Goal: Complete application form

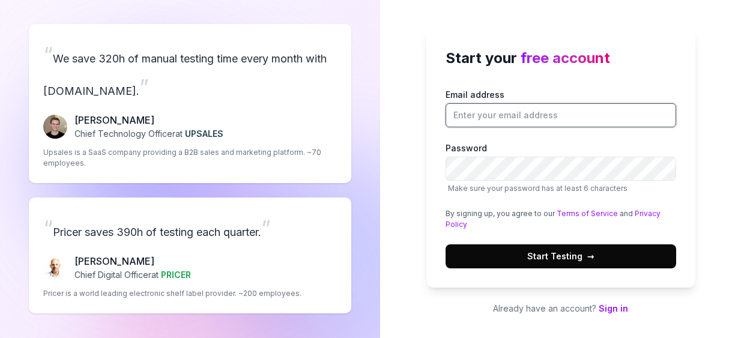
click at [452, 118] on input "Email address" at bounding box center [560, 115] width 230 height 24
type input "[PERSON_NAME][EMAIL_ADDRESS][DOMAIN_NAME]"
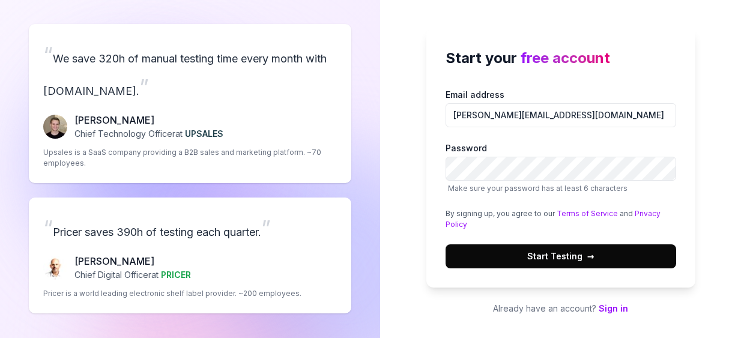
click at [531, 250] on span "Start Testing →" at bounding box center [560, 256] width 67 height 13
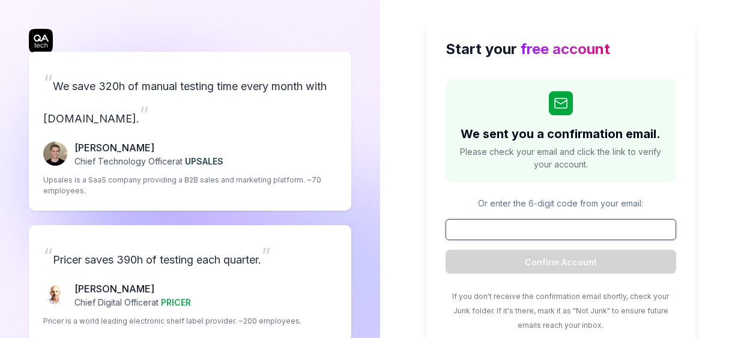
click at [553, 230] on input at bounding box center [560, 229] width 230 height 21
paste input "352213"
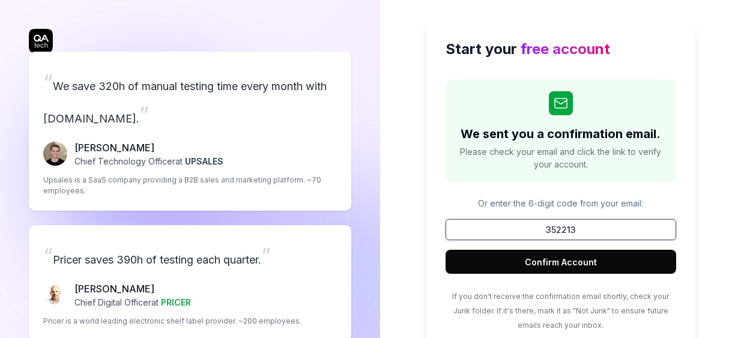
type input "352213"
click at [570, 262] on button "Confirm Account" at bounding box center [560, 262] width 230 height 24
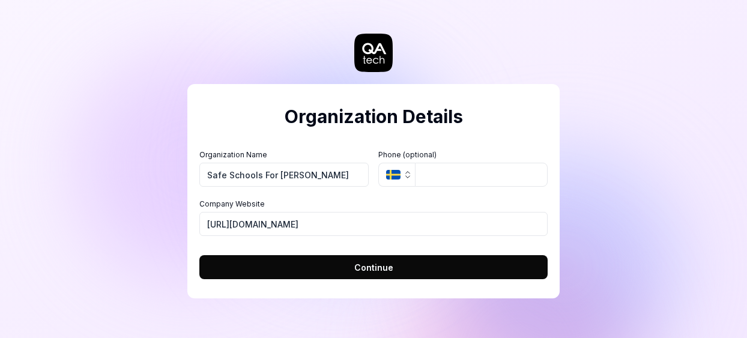
type input "Safe Schools For [PERSON_NAME]"
click at [395, 175] on icon "button" at bounding box center [393, 175] width 14 height 10
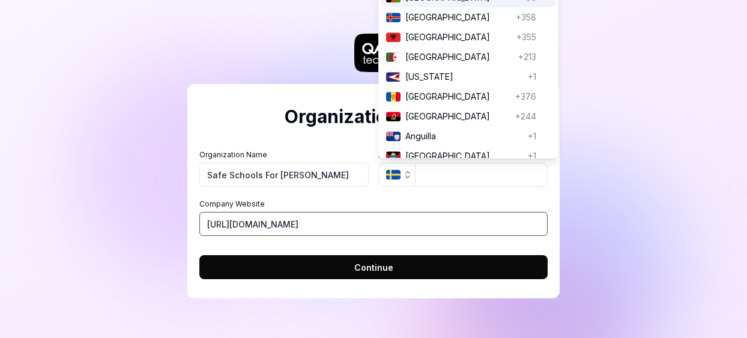
click at [296, 224] on input "[URL][DOMAIN_NAME]" at bounding box center [373, 224] width 348 height 24
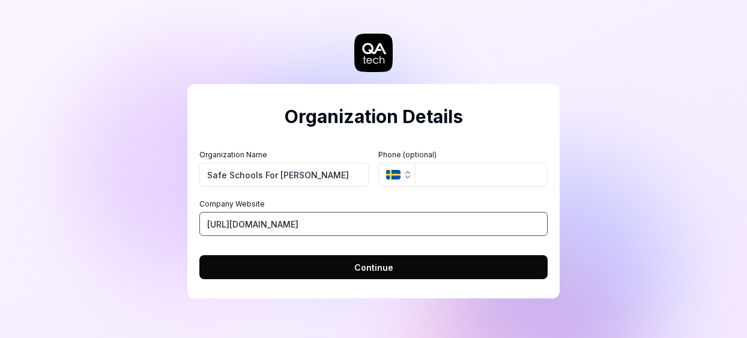
click at [296, 225] on input "[URL][DOMAIN_NAME]" at bounding box center [373, 224] width 348 height 24
click at [270, 228] on input "[URL][DOMAIN_NAME]" at bounding box center [373, 224] width 348 height 24
drag, startPoint x: 237, startPoint y: 224, endPoint x: 323, endPoint y: 228, distance: 86.5
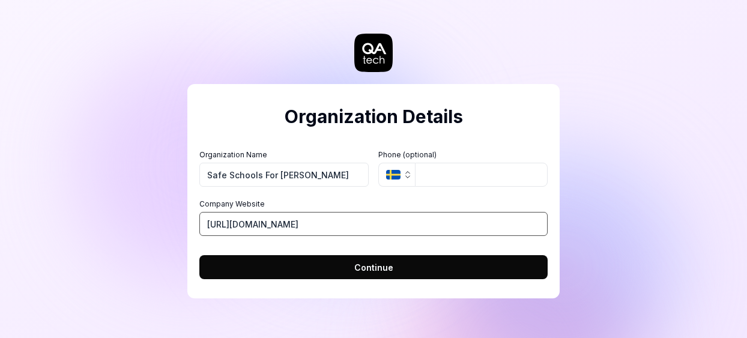
click at [323, 228] on input "[URL][DOMAIN_NAME]" at bounding box center [373, 224] width 348 height 24
type input "[URL][DOMAIN_NAME]"
click at [352, 266] on button "Continue" at bounding box center [373, 267] width 348 height 24
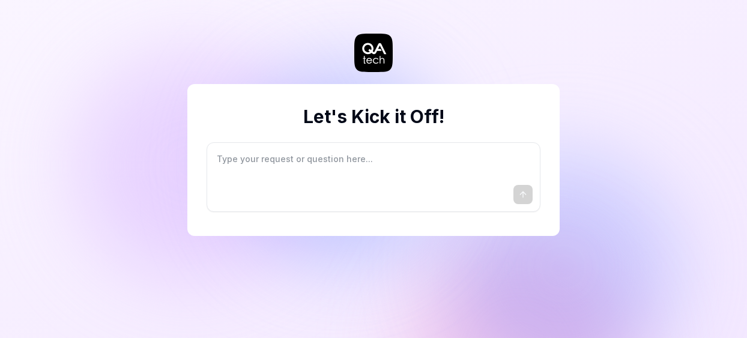
type textarea "*"
type textarea "I"
type textarea "*"
type textarea "I"
type textarea "*"
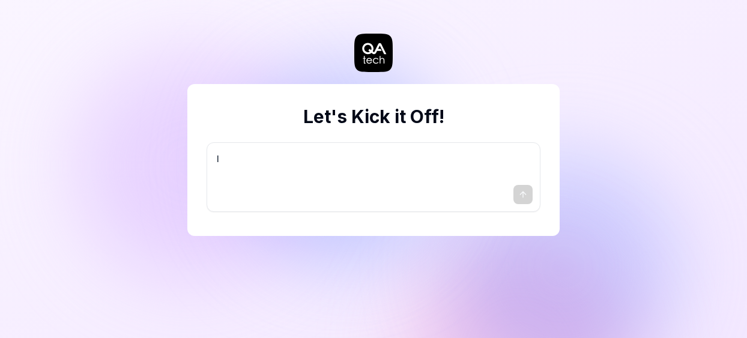
type textarea "I w"
type textarea "*"
type textarea "I wa"
type textarea "*"
type textarea "I wan"
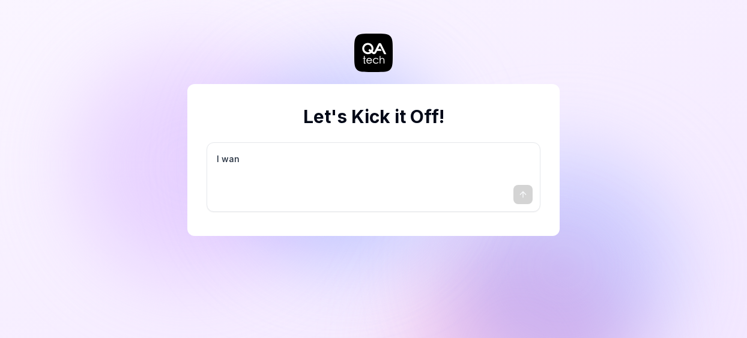
type textarea "*"
type textarea "I want"
type textarea "*"
type textarea "I want"
type textarea "*"
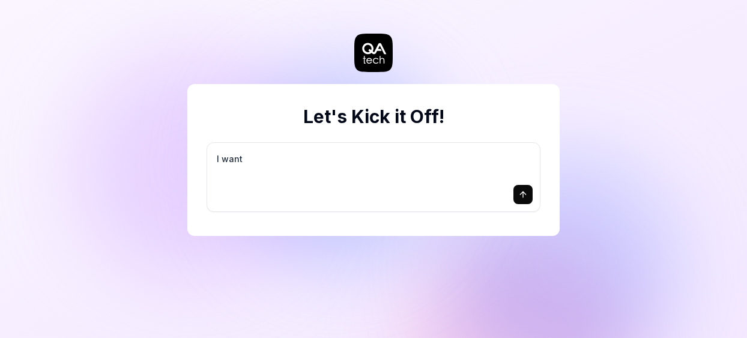
type textarea "I want a"
type textarea "*"
type textarea "I want a"
type textarea "*"
type textarea "I want a g"
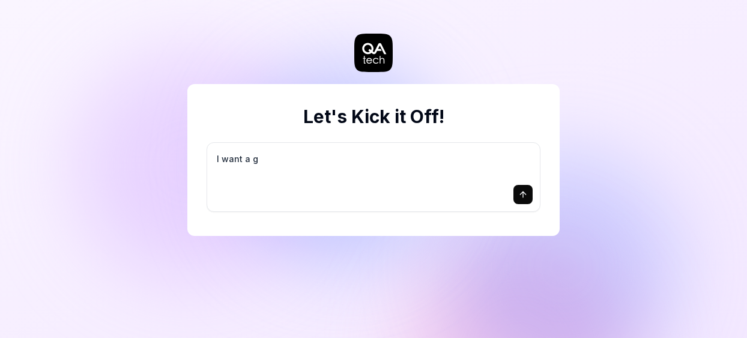
type textarea "*"
type textarea "I want a go"
type textarea "*"
type textarea "I want a goo"
type textarea "*"
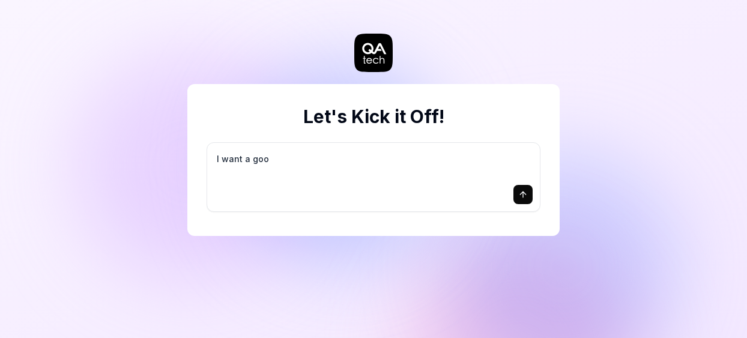
type textarea "I want a good"
type textarea "*"
type textarea "I want a good"
type textarea "*"
type textarea "I want a good t"
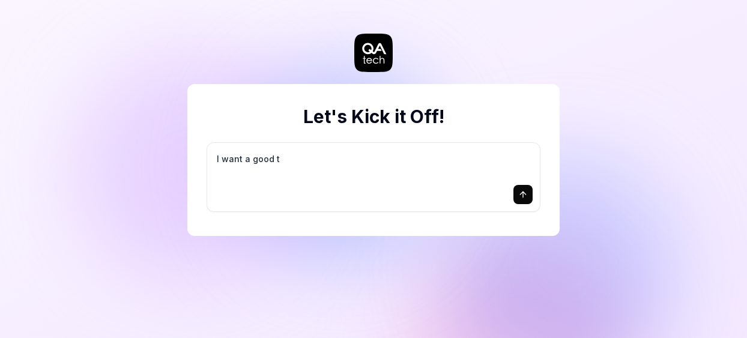
type textarea "*"
type textarea "I want a good te"
type textarea "*"
type textarea "I want a good tes"
type textarea "*"
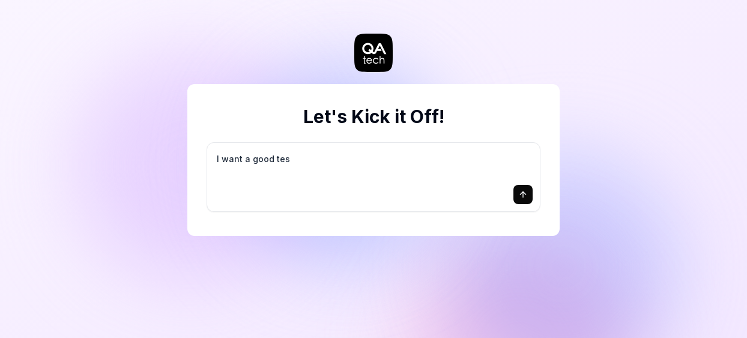
type textarea "I want a good test"
type textarea "*"
type textarea "I want a good test"
type textarea "*"
type textarea "I want a good test s"
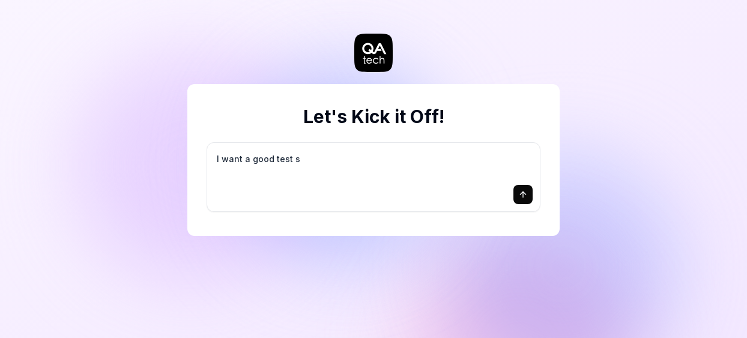
type textarea "*"
type textarea "I want a good test se"
type textarea "*"
type textarea "I want a good test set"
type textarea "*"
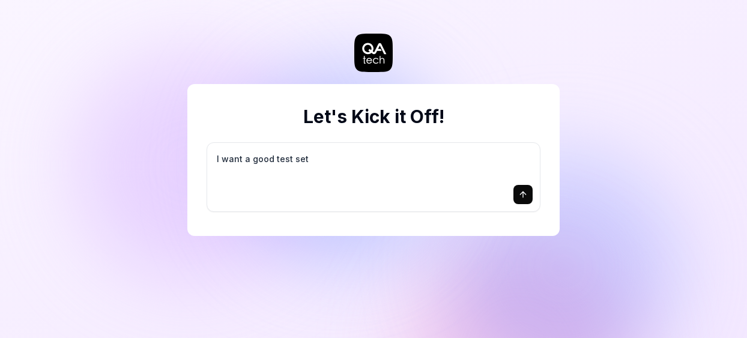
type textarea "I want a good test setu"
type textarea "*"
type textarea "I want a good test setup"
type textarea "*"
type textarea "I want a good test setup"
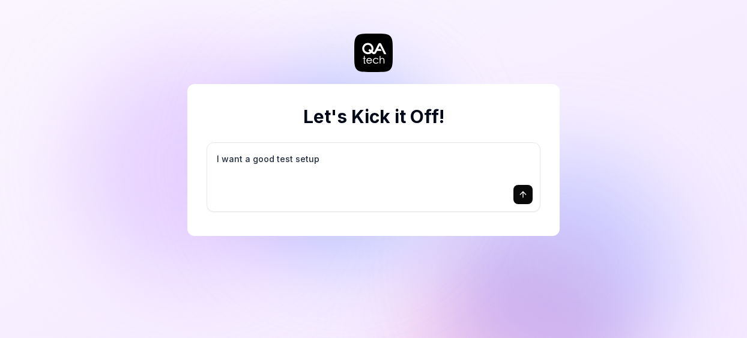
type textarea "*"
type textarea "I want a good test setup f"
type textarea "*"
type textarea "I want a good test setup fo"
type textarea "*"
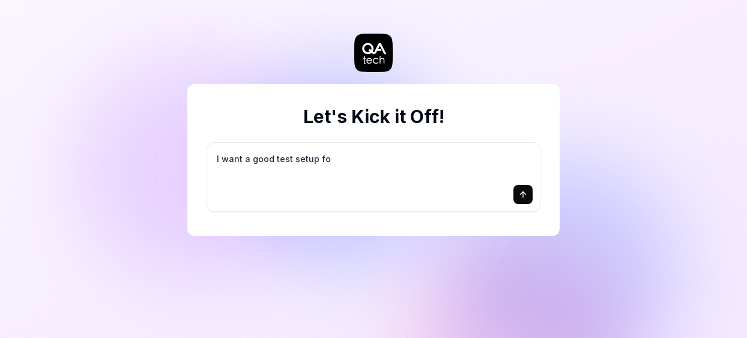
type textarea "I want a good test setup for"
type textarea "*"
type textarea "I want a good test setup for"
type textarea "*"
type textarea "I want a good test setup for m"
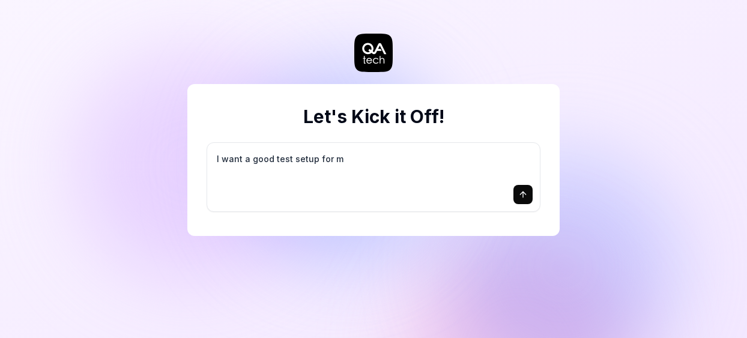
type textarea "*"
type textarea "I want a good test setup for my"
type textarea "*"
type textarea "I want a good test setup for my"
type textarea "*"
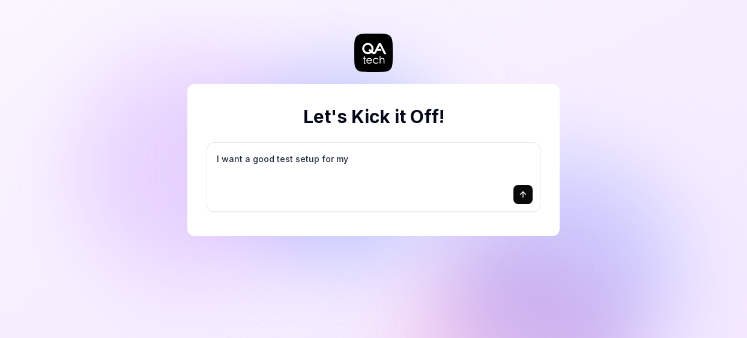
type textarea "I want a good test setup for my s"
type textarea "*"
type textarea "I want a good test setup for my si"
type textarea "*"
type textarea "I want a good test setup for my sit"
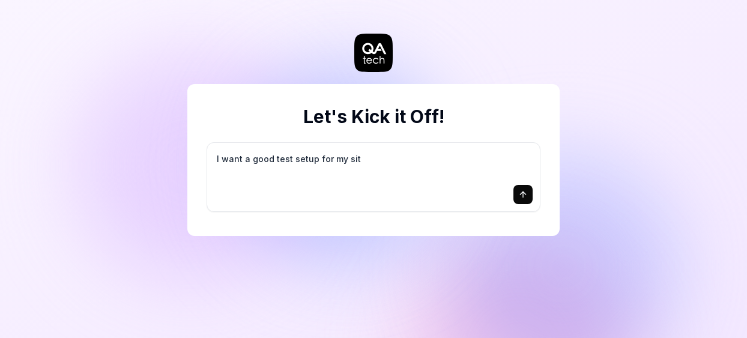
type textarea "*"
type textarea "I want a good test setup for my site"
type textarea "*"
type textarea "I want a good test setup for my site"
type textarea "*"
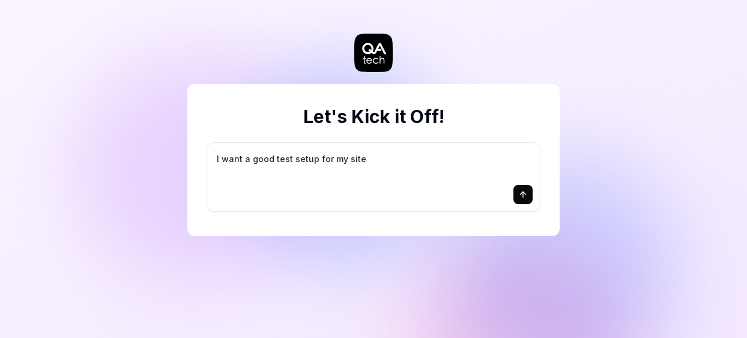
type textarea "I want a good test setup for my site -"
type textarea "*"
type textarea "I want a good test setup for my site -"
type textarea "*"
type textarea "I want a good test setup for my site - h"
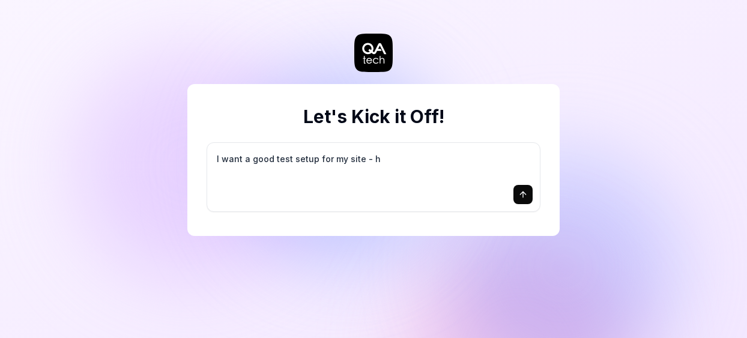
type textarea "*"
type textarea "I want a good test setup for my site - he"
type textarea "*"
type textarea "I want a good test setup for my site - hel"
type textarea "*"
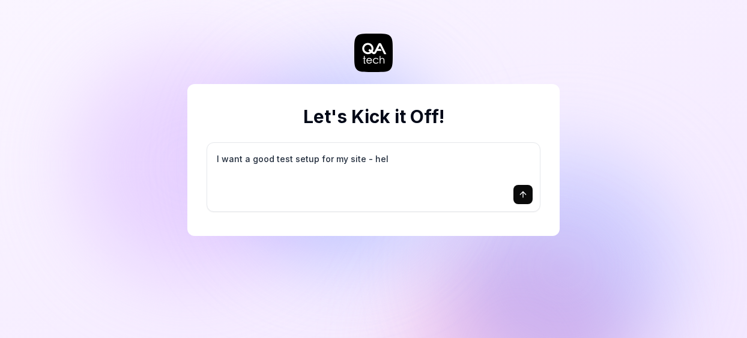
type textarea "I want a good test setup for my site - help"
type textarea "*"
type textarea "I want a good test setup for my site - help"
type textarea "*"
type textarea "I want a good test setup for my site - help m"
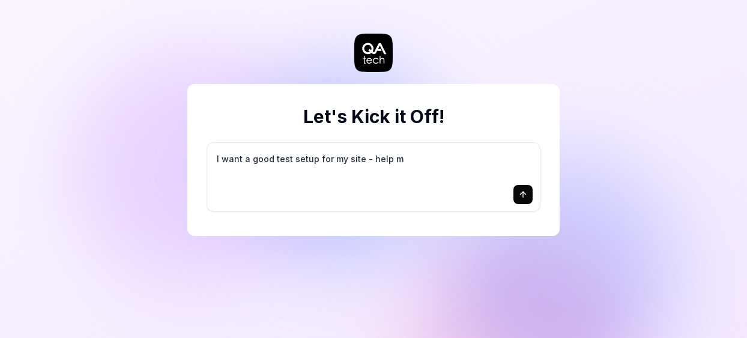
type textarea "*"
type textarea "I want a good test setup for my site - help me"
type textarea "*"
type textarea "I want a good test setup for my site - help me"
type textarea "*"
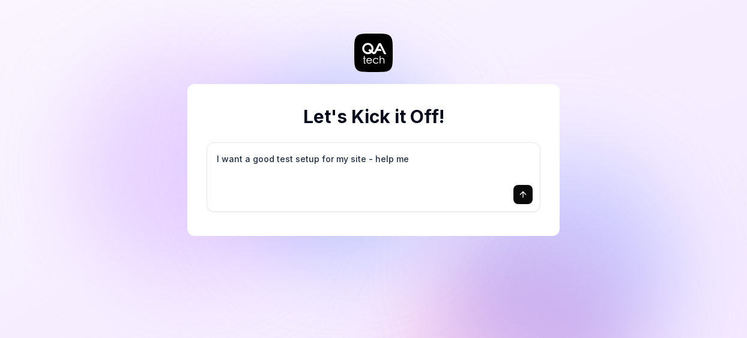
type textarea "I want a good test setup for my site - help me c"
type textarea "*"
type textarea "I want a good test setup for my site - help me cr"
type textarea "*"
type textarea "I want a good test setup for my site - help me cre"
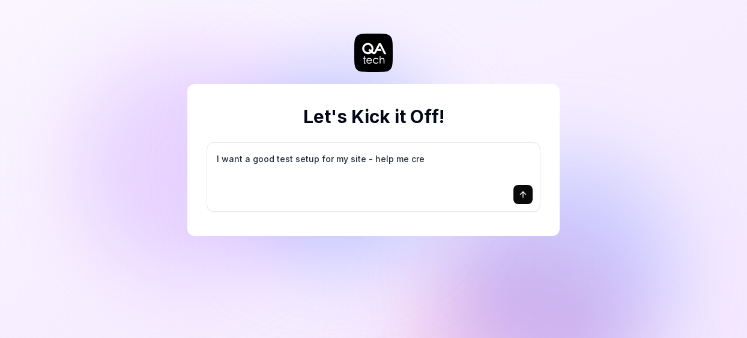
type textarea "*"
type textarea "I want a good test setup for my site - help me crea"
type textarea "*"
type textarea "I want a good test setup for my site - help me creat"
type textarea "*"
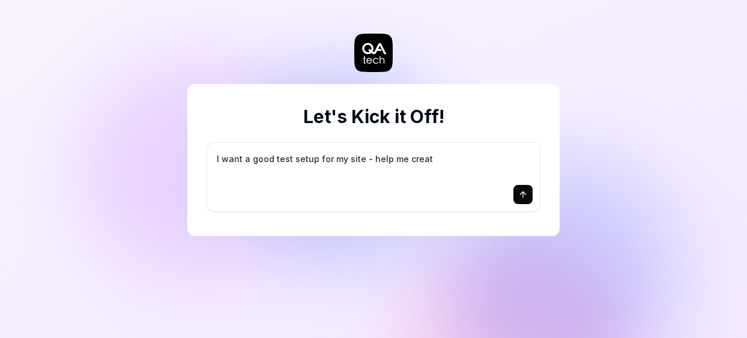
type textarea "I want a good test setup for my site - help me create"
type textarea "*"
type textarea "I want a good test setup for my site - help me create"
type textarea "*"
type textarea "I want a good test setup for my site - help me create t"
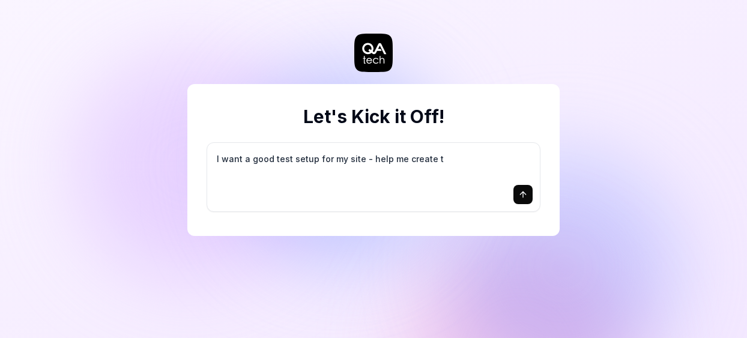
type textarea "*"
type textarea "I want a good test setup for my site - help me create th"
type textarea "*"
type textarea "I want a good test setup for my site - help me create the"
type textarea "*"
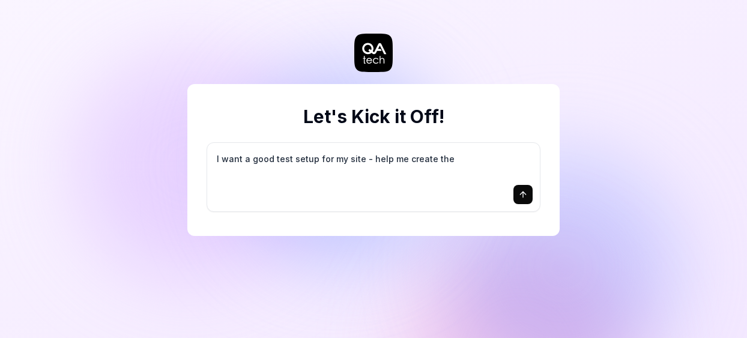
type textarea "I want a good test setup for my site - help me create the"
type textarea "*"
type textarea "I want a good test setup for my site - help me create the f"
type textarea "*"
type textarea "I want a good test setup for my site - help me create the fi"
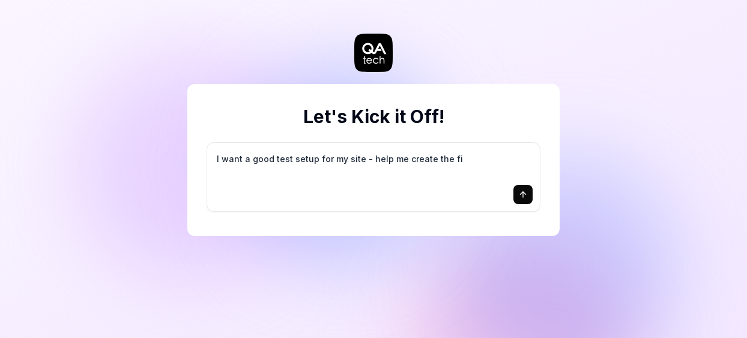
type textarea "*"
type textarea "I want a good test setup for my site - help me create the fir"
type textarea "*"
type textarea "I want a good test setup for my site - help me create the firs"
type textarea "*"
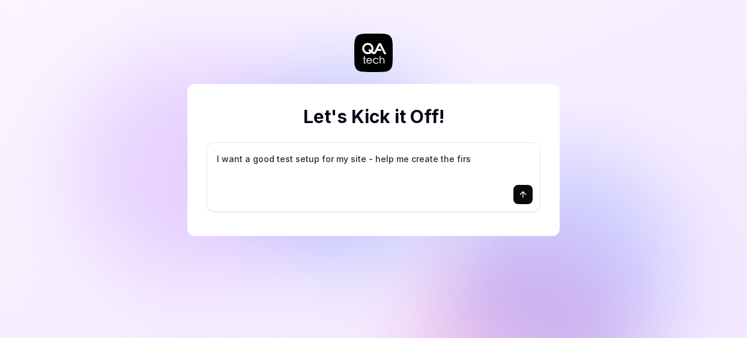
type textarea "I want a good test setup for my site - help me create the first"
type textarea "*"
type textarea "I want a good test setup for my site - help me create the first"
type textarea "*"
type textarea "I want a good test setup for my site - help me create the first 3"
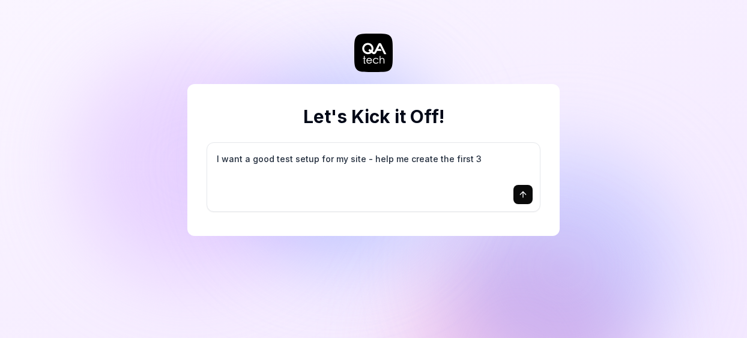
type textarea "*"
type textarea "I want a good test setup for my site - help me create the first 3-"
type textarea "*"
type textarea "I want a good test setup for my site - help me create the first 3-5"
type textarea "*"
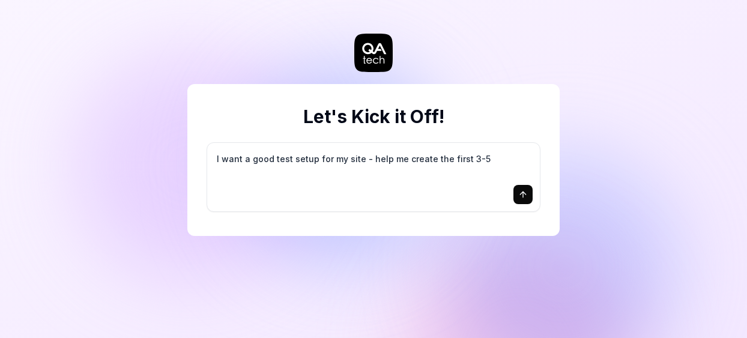
type textarea "I want a good test setup for my site - help me create the first 3-5"
type textarea "*"
type textarea "I want a good test setup for my site - help me create the first 3-5 t"
type textarea "*"
type textarea "I want a good test setup for my site - help me create the first 3-5 te"
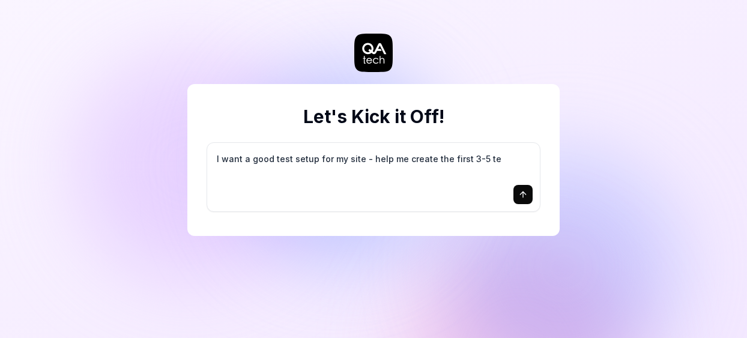
type textarea "*"
type textarea "I want a good test setup for my site - help me create the first 3-5 tes"
type textarea "*"
type textarea "I want a good test setup for my site - help me create the first 3-5 test"
type textarea "*"
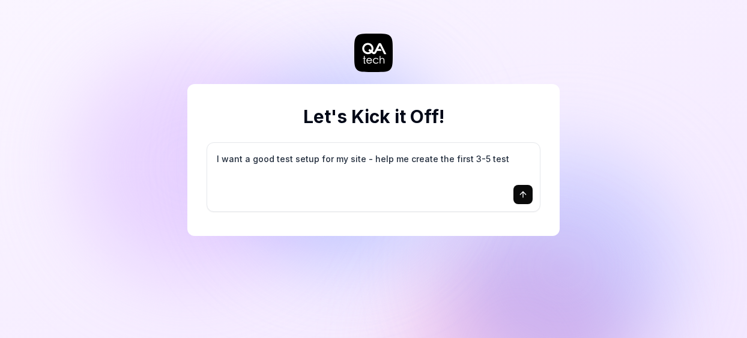
type textarea "I want a good test setup for my site - help me create the first 3-5 test"
type textarea "*"
type textarea "I want a good test setup for my site - help me create the first 3-5 test c"
type textarea "*"
type textarea "I want a good test setup for my site - help me create the first 3-5 test ca"
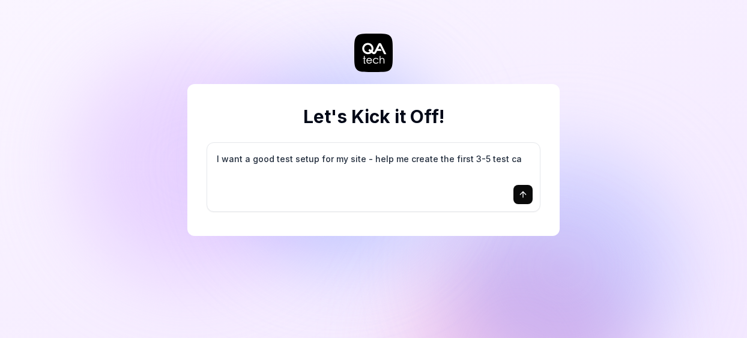
type textarea "*"
type textarea "I want a good test setup for my site - help me create the first 3-5 test cas"
type textarea "*"
type textarea "I want a good test setup for my site - help me create the first 3-5 test case"
type textarea "*"
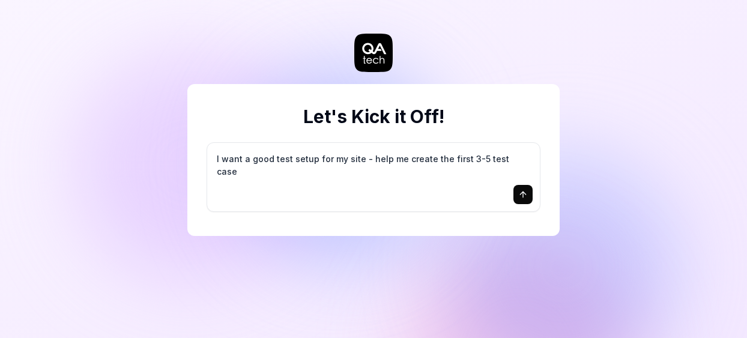
type textarea "I want a good test setup for my site - help me create the first 3-5 test cases"
click at [519, 193] on icon "submit" at bounding box center [523, 195] width 10 height 10
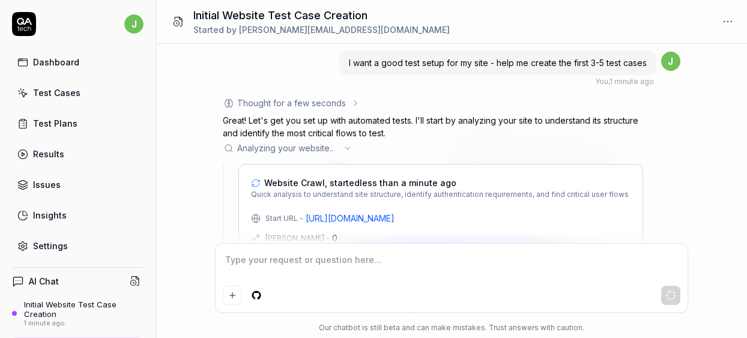
scroll to position [73, 0]
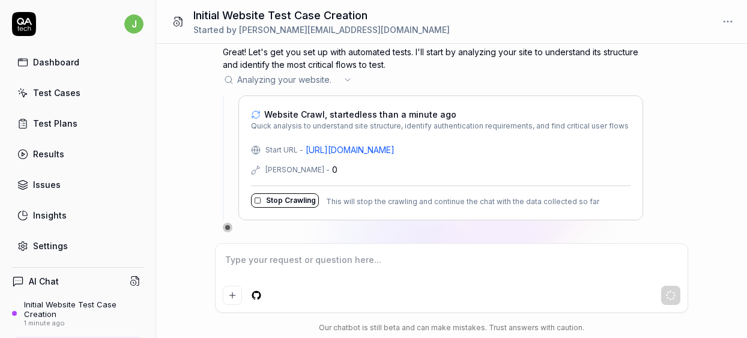
click at [394, 150] on link "[URL][DOMAIN_NAME]" at bounding box center [349, 149] width 89 height 13
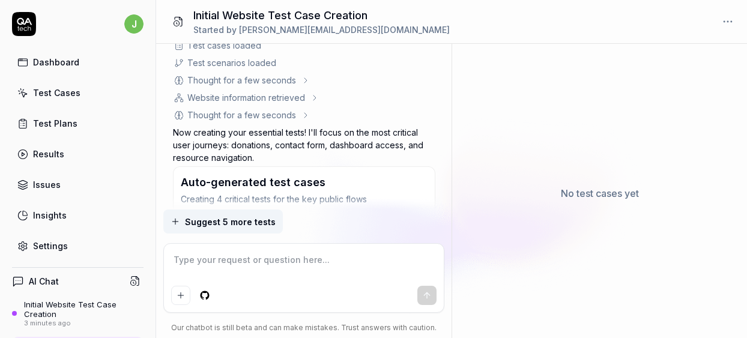
scroll to position [672, 0]
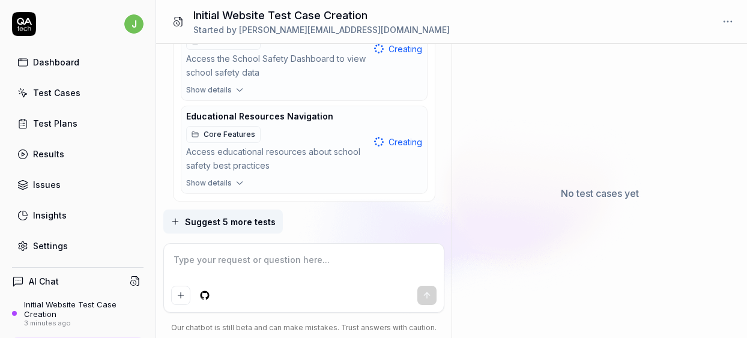
type textarea "*"
